Goal: Task Accomplishment & Management: Manage account settings

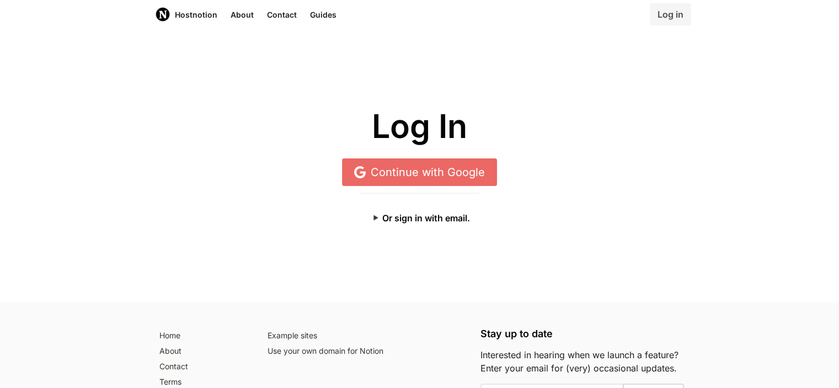
scroll to position [18, 0]
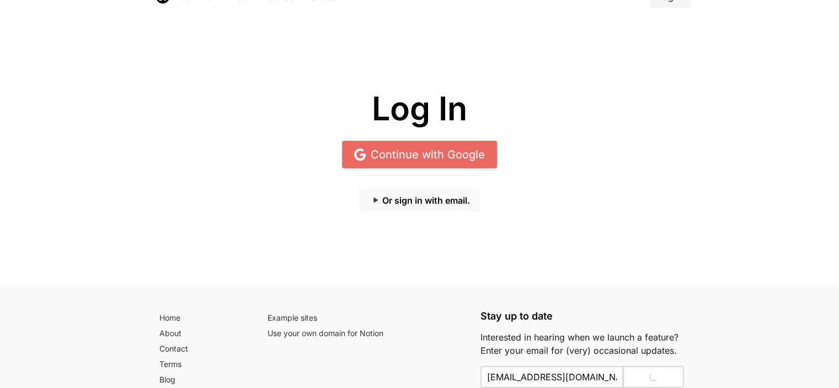
type input "Thanks! Already subscribed."
click at [452, 197] on button "Or sign in with email." at bounding box center [419, 200] width 121 height 22
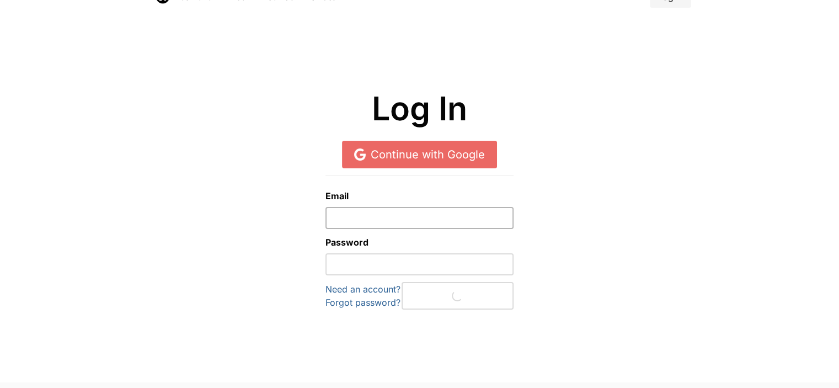
click at [510, 216] on div "Email" at bounding box center [419, 209] width 188 height 40
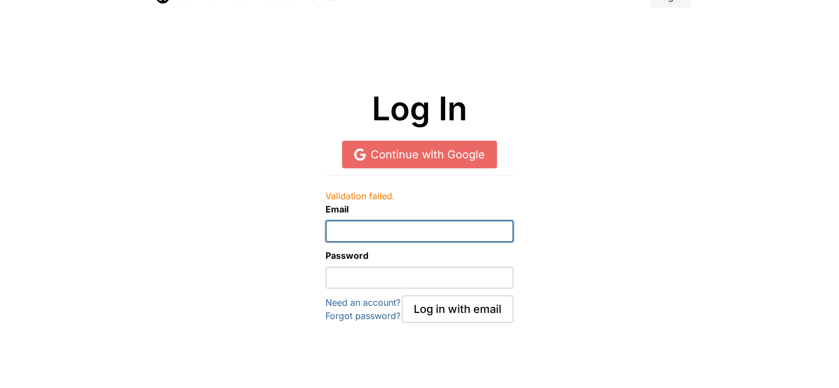
click at [509, 231] on input "email" at bounding box center [419, 231] width 188 height 22
type input "[EMAIL_ADDRESS][DOMAIN_NAME]"
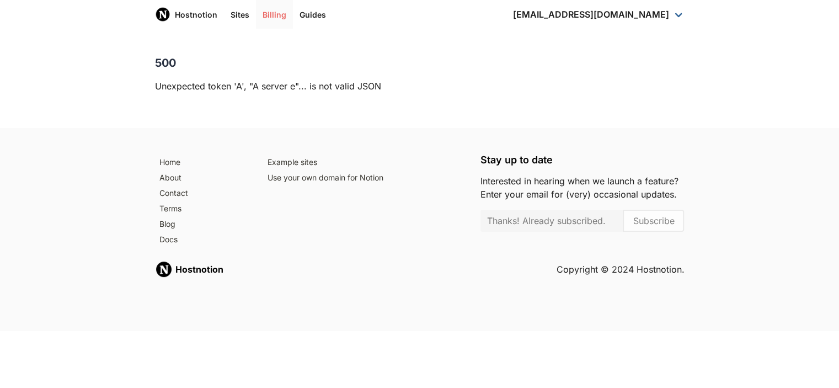
click at [265, 16] on link "Billing" at bounding box center [274, 14] width 37 height 29
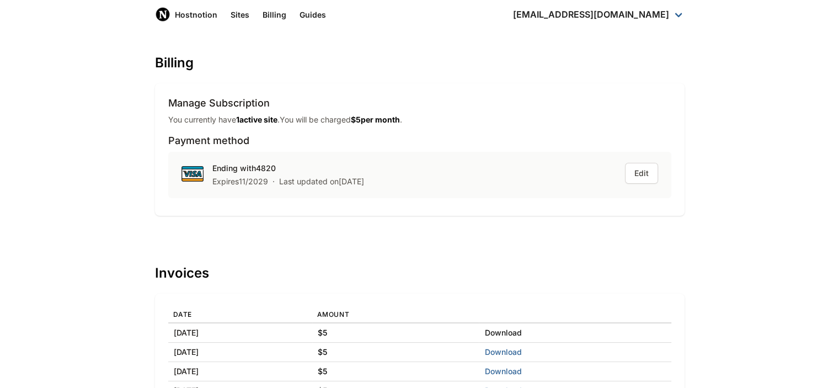
click at [522, 331] on link "Download" at bounding box center [503, 332] width 37 height 9
